Goal: Communication & Community: Participate in discussion

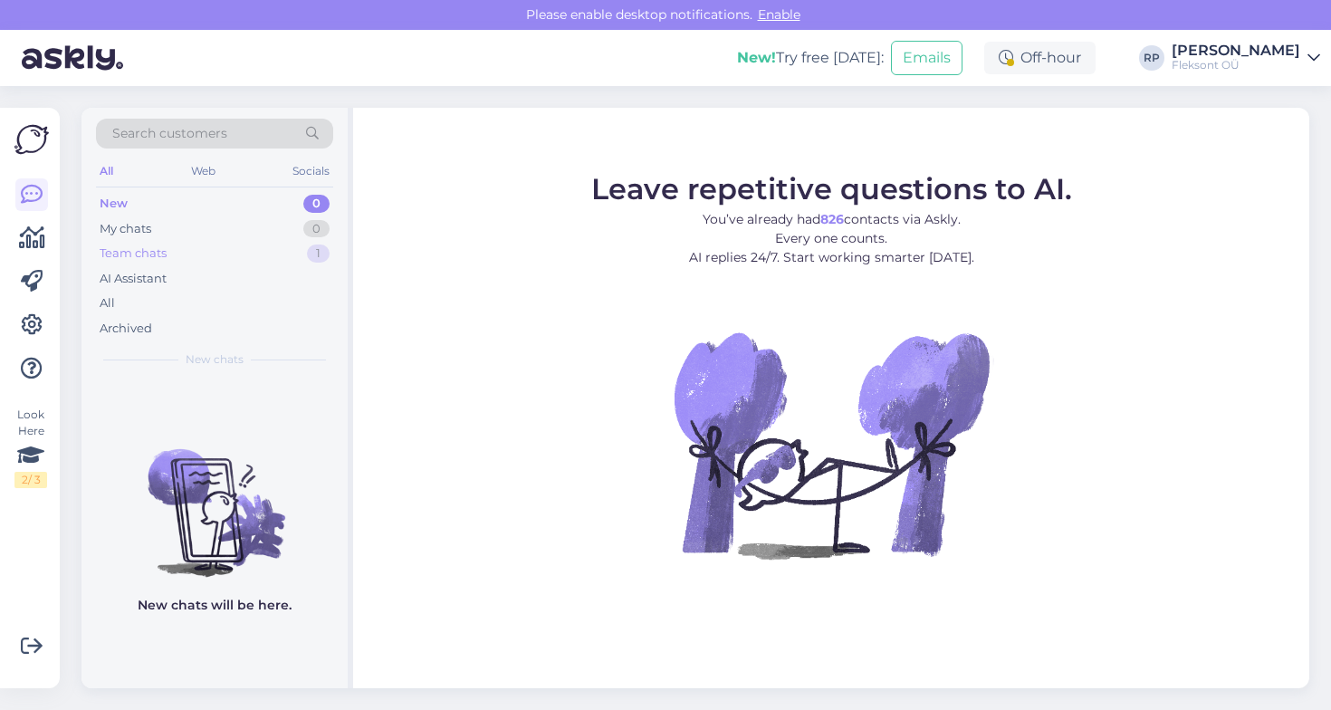
click at [162, 250] on div "Team chats" at bounding box center [133, 253] width 67 height 18
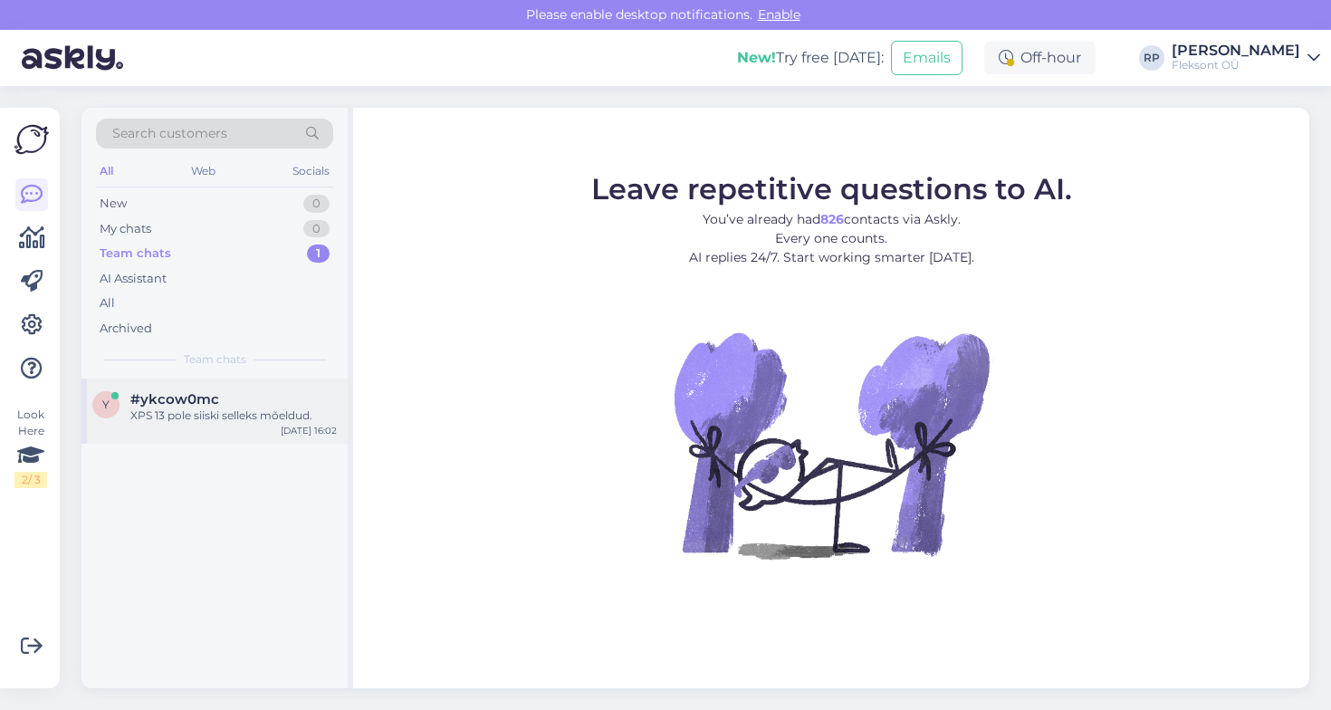
click at [213, 404] on span "#ykcow0mc" at bounding box center [174, 399] width 89 height 16
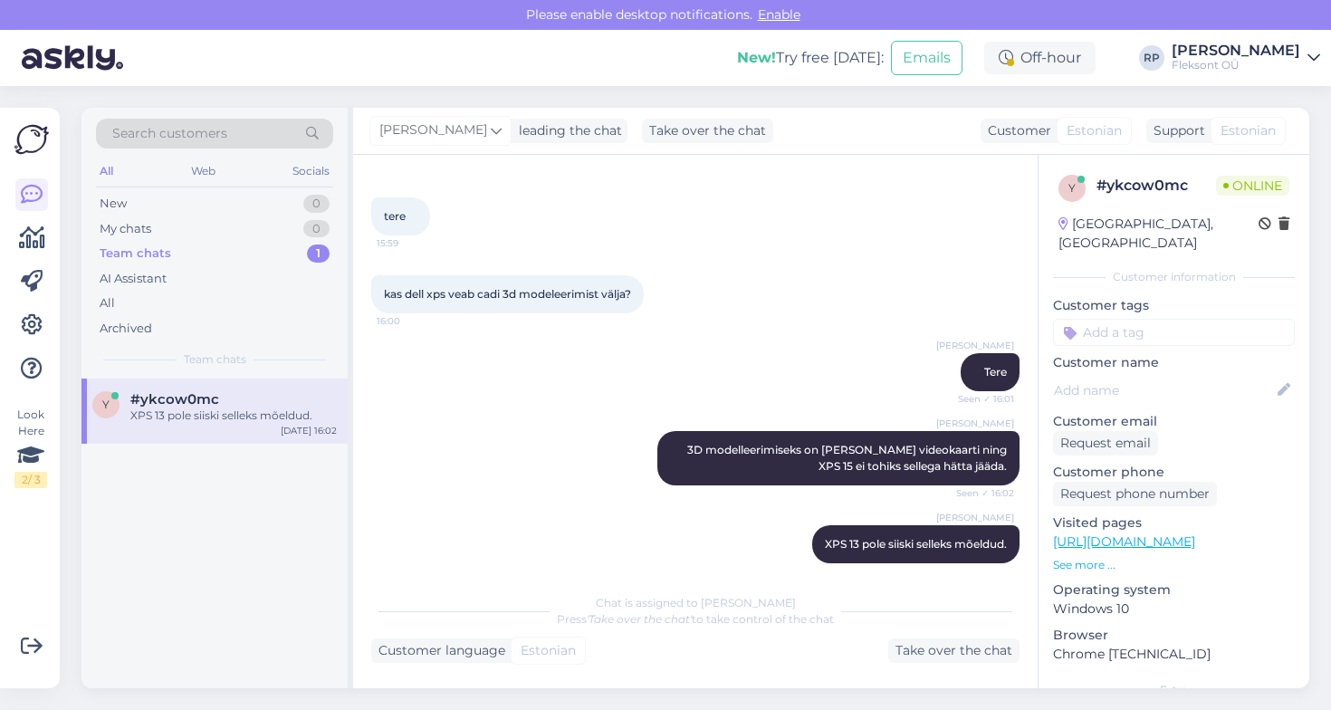
scroll to position [87, 0]
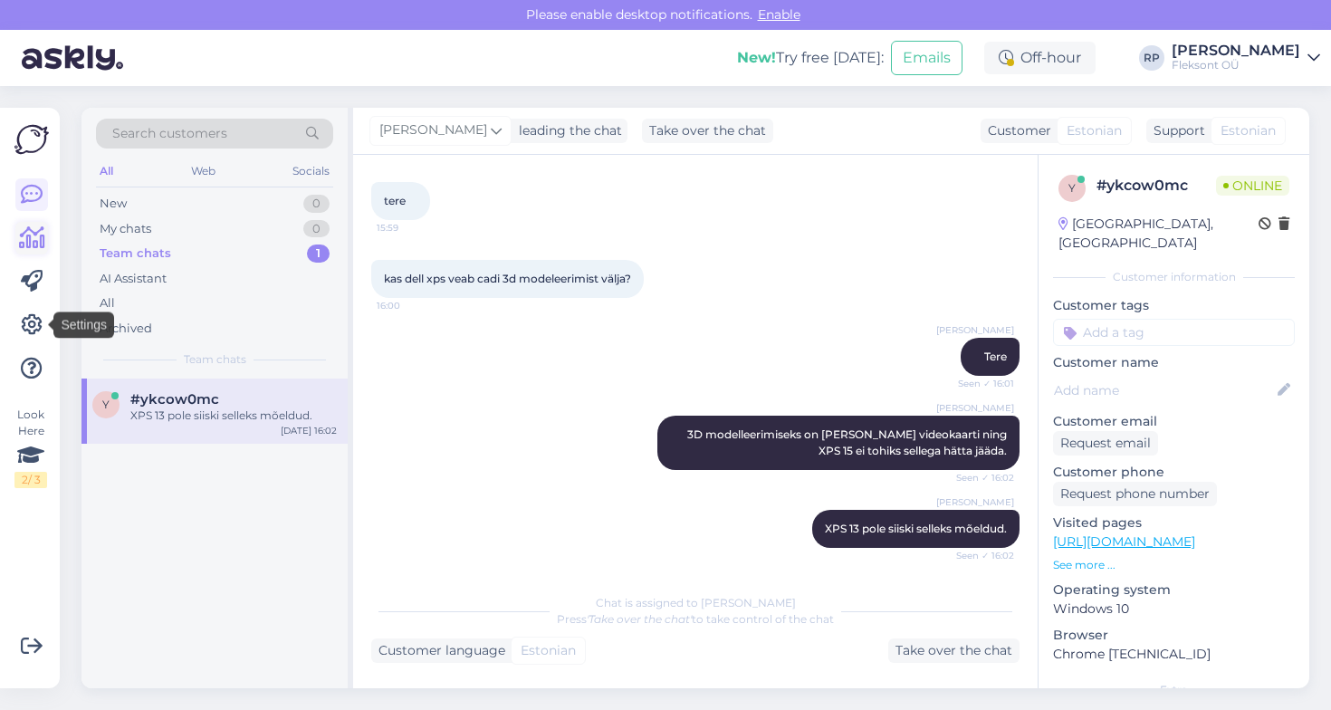
click at [26, 222] on link at bounding box center [31, 238] width 33 height 33
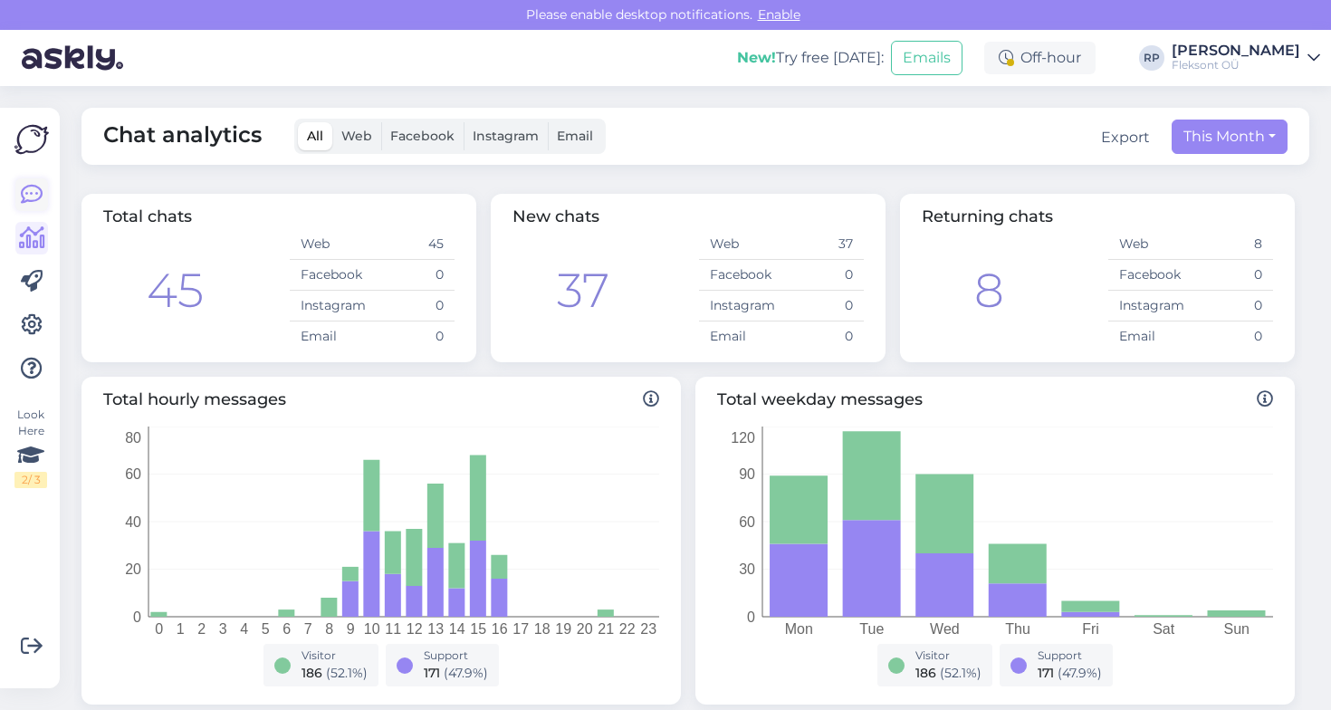
click at [34, 190] on icon at bounding box center [32, 195] width 22 height 22
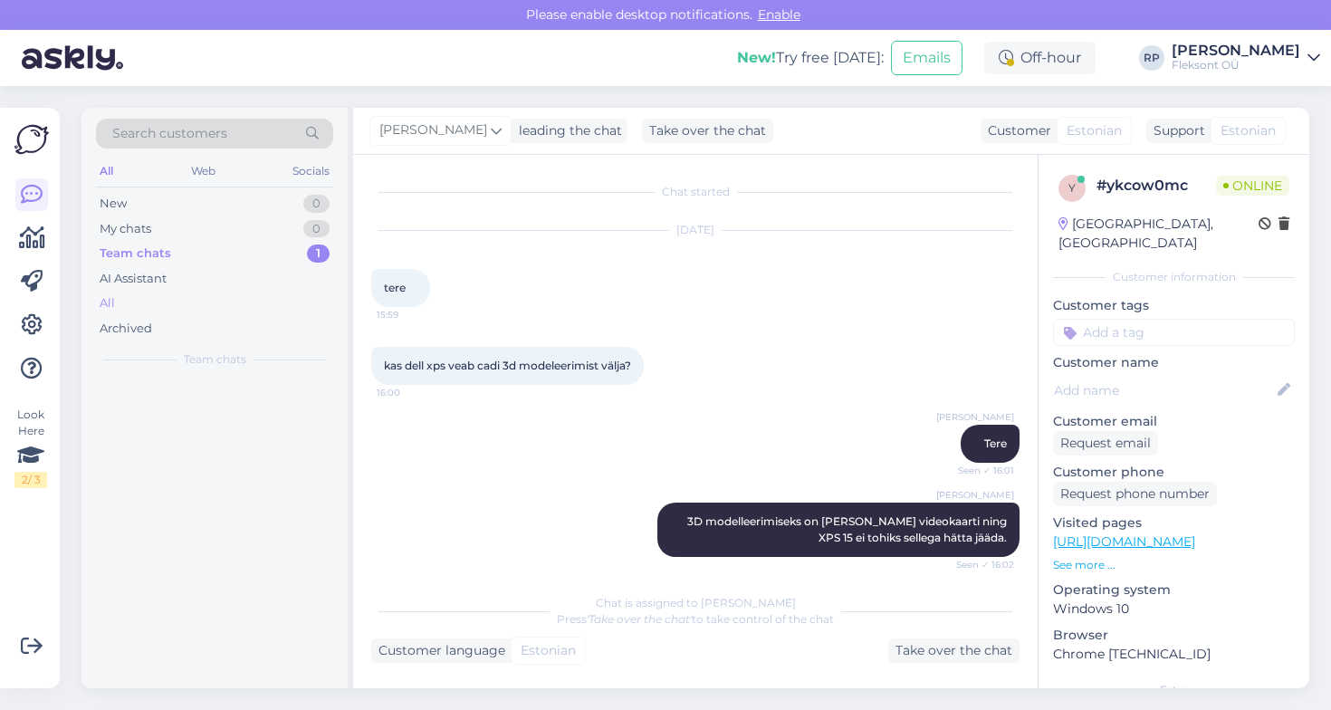
scroll to position [87, 0]
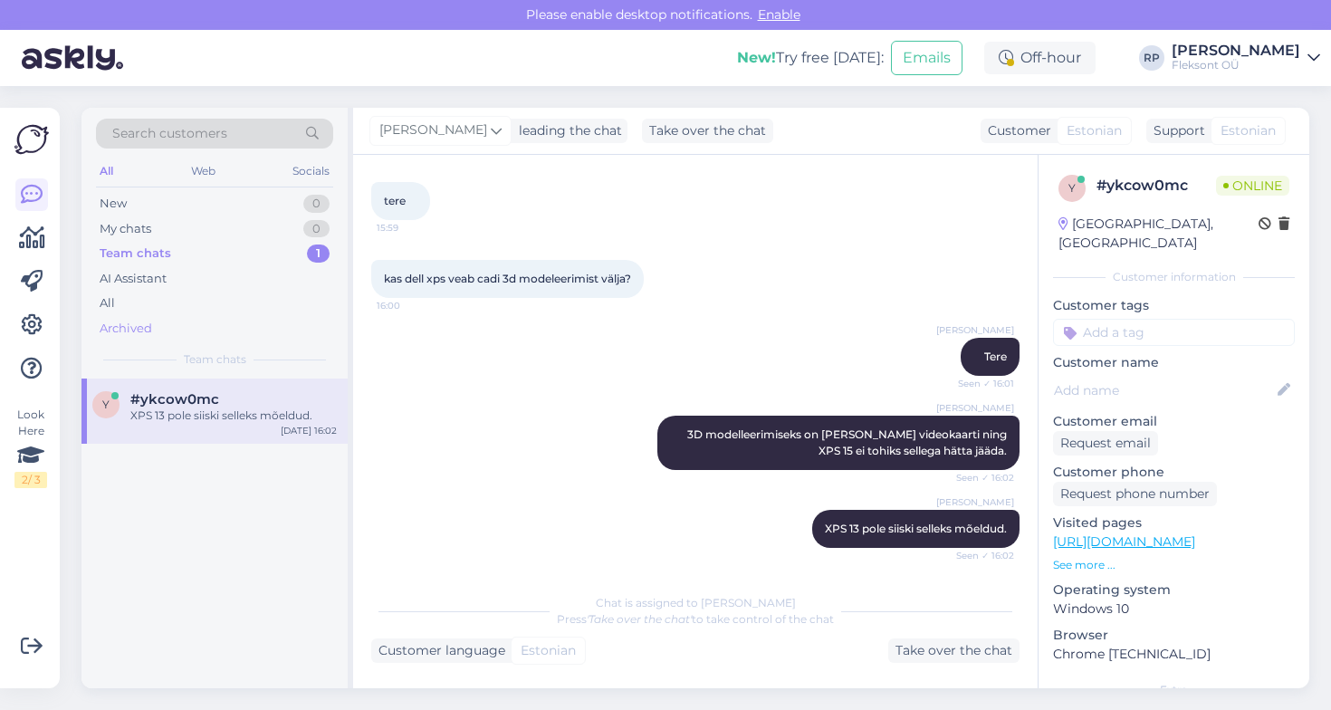
click at [152, 316] on div "Archived" at bounding box center [214, 328] width 237 height 25
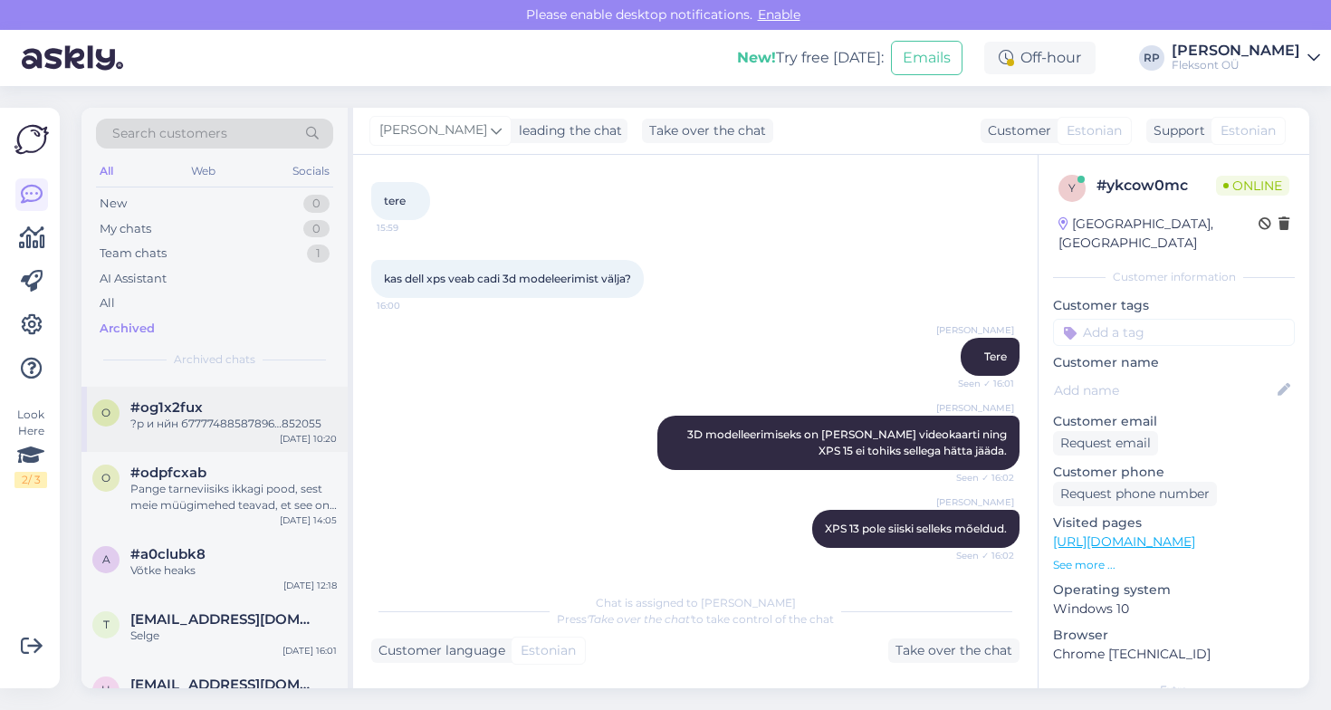
scroll to position [79, 0]
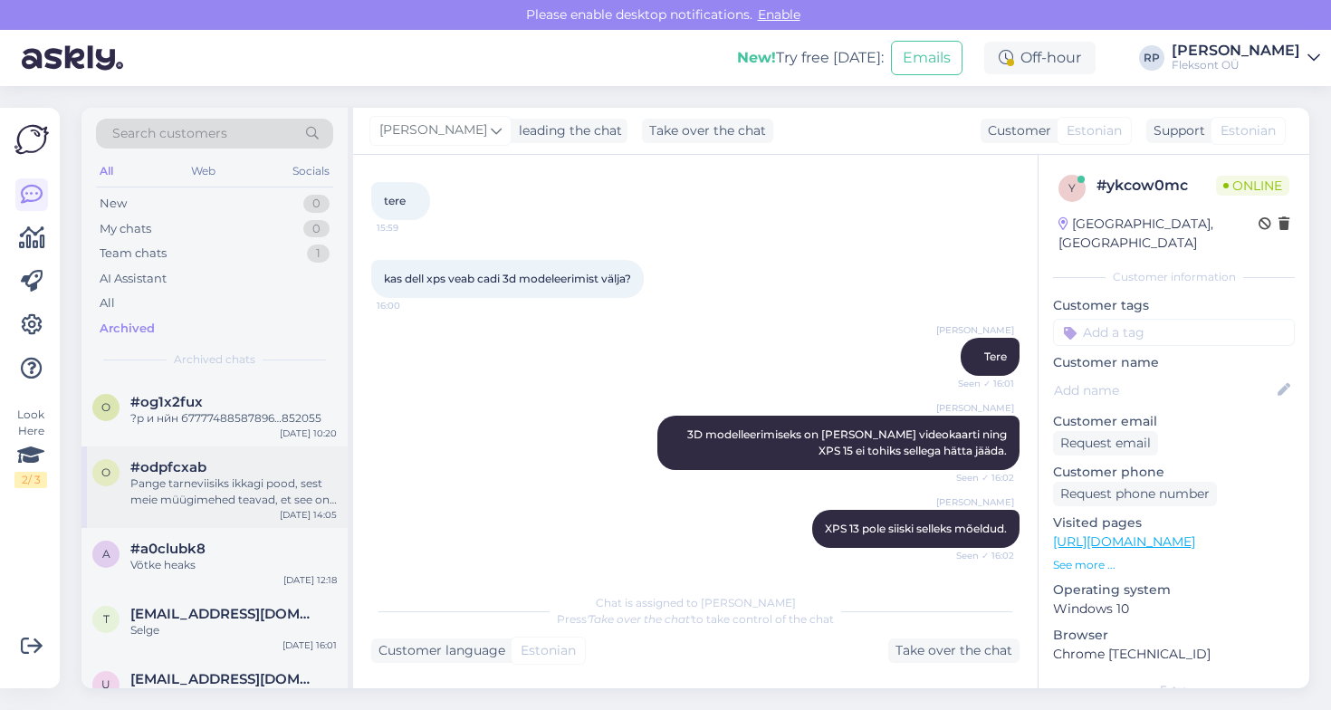
click at [185, 477] on div "Pange tarneviisiks ikkagi pood, sest meie müügimehed teavad, et see on digitaal…" at bounding box center [233, 491] width 206 height 33
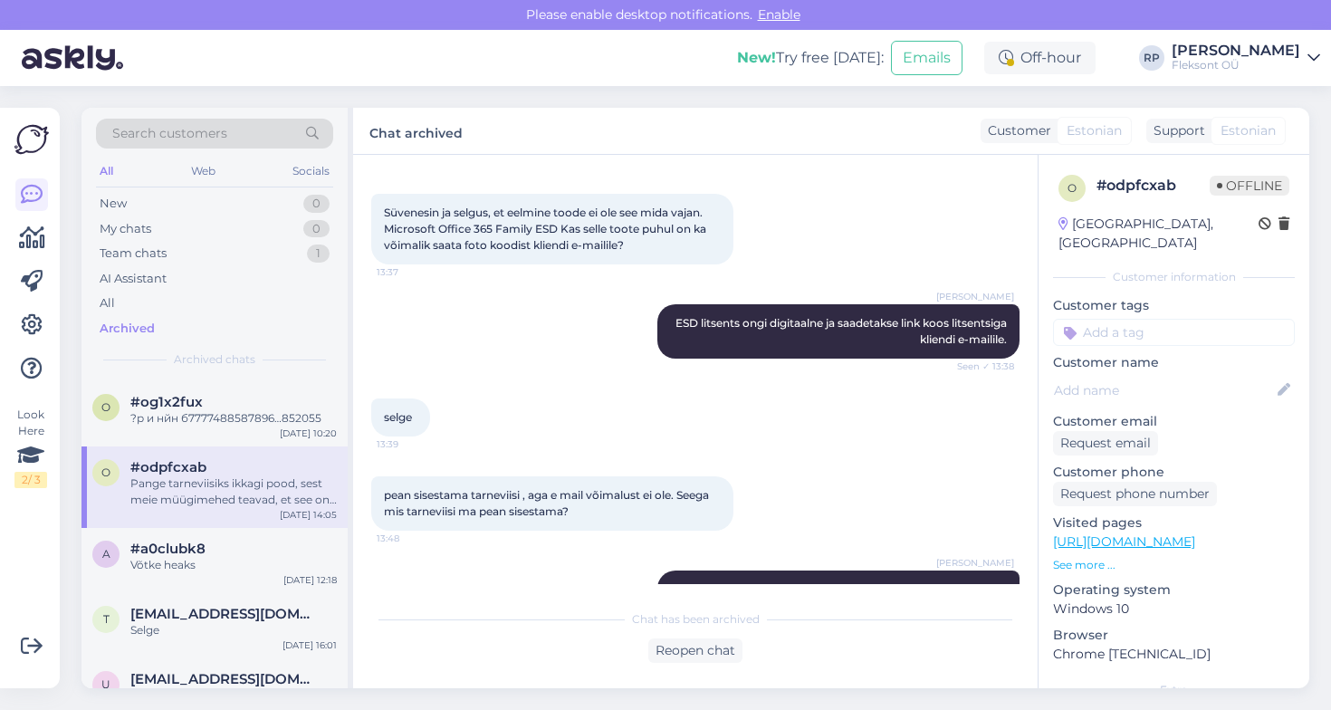
scroll to position [287, 0]
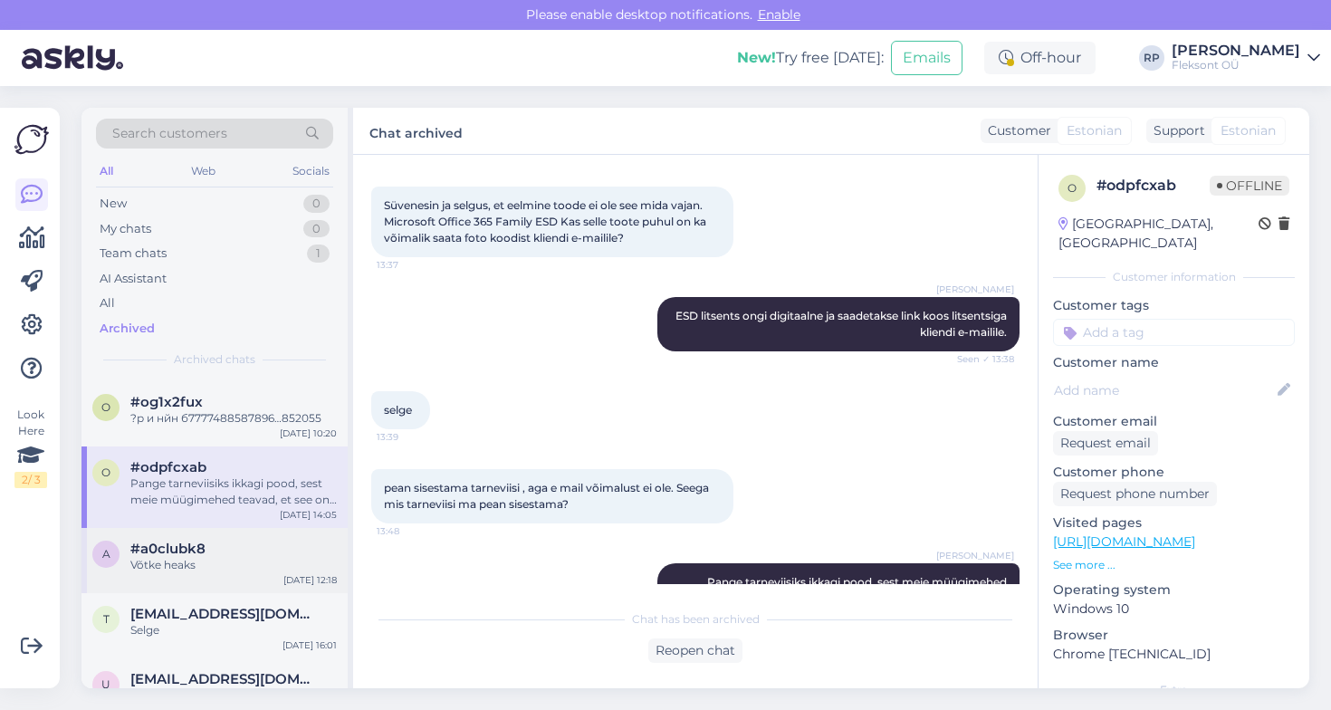
click at [240, 551] on div "#a0clubk8" at bounding box center [233, 548] width 206 height 16
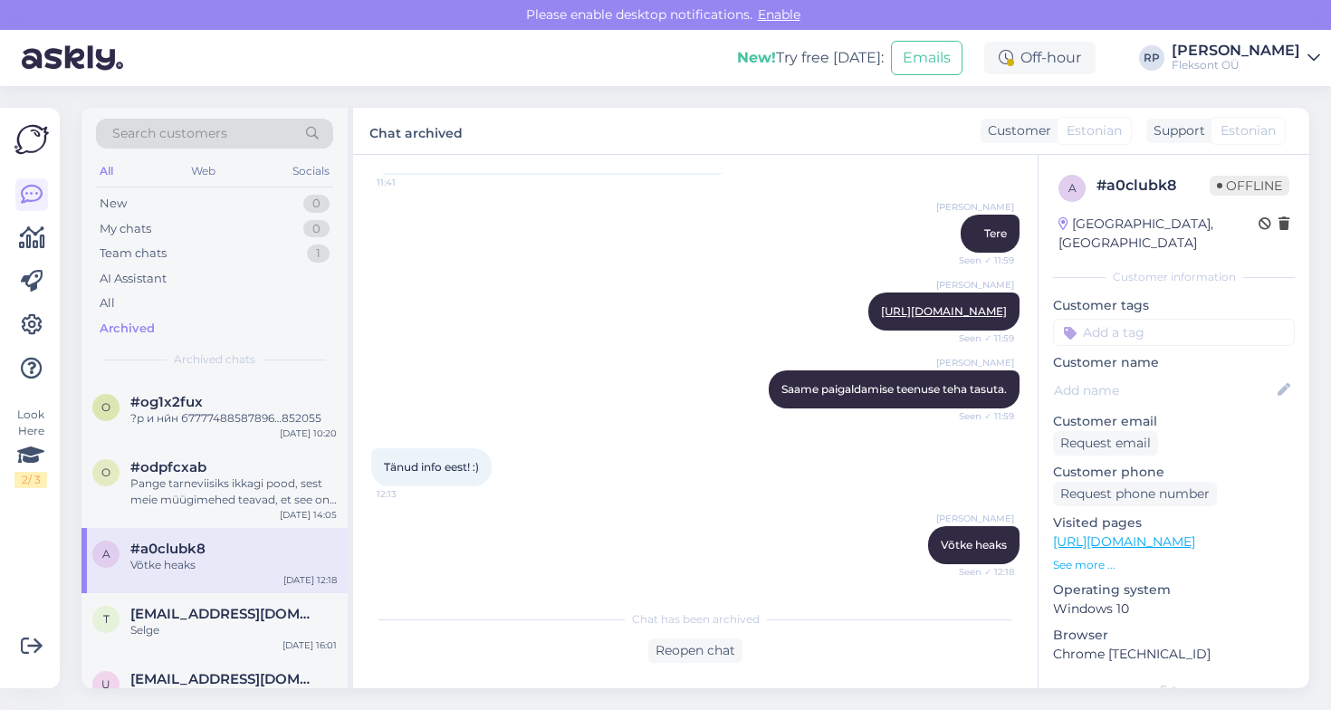
scroll to position [10767, 0]
click at [157, 616] on span "[EMAIL_ADDRESS][DOMAIN_NAME]" at bounding box center [224, 614] width 188 height 16
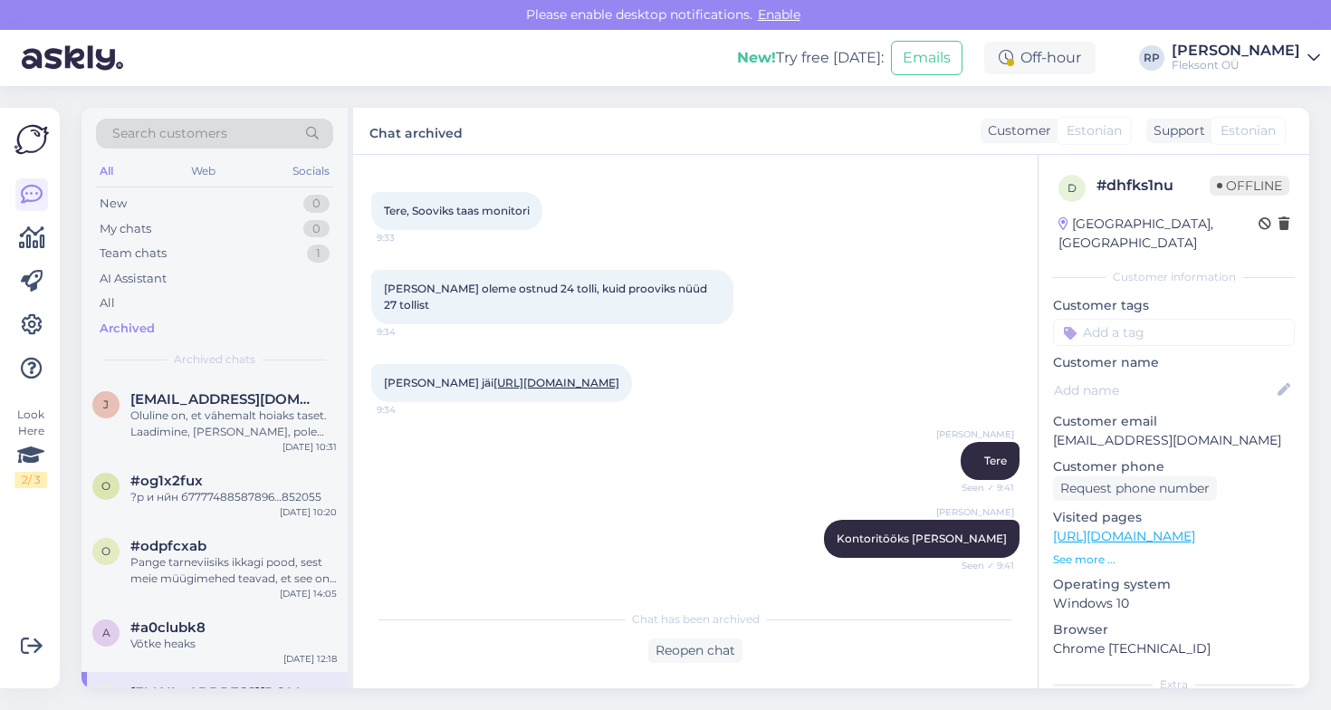
scroll to position [0, 0]
